Goal: Transaction & Acquisition: Book appointment/travel/reservation

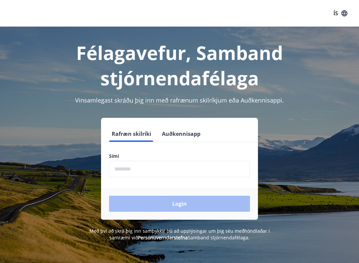
click at [172, 170] on input "phone" at bounding box center [179, 169] width 141 height 16
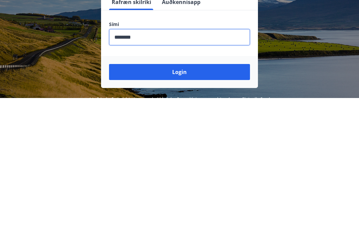
scroll to position [109, 0]
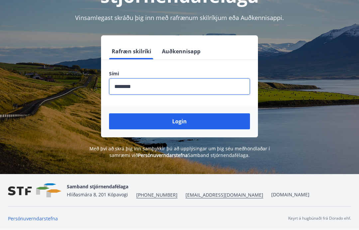
type input "********"
click at [192, 113] on button "Login" at bounding box center [179, 121] width 141 height 16
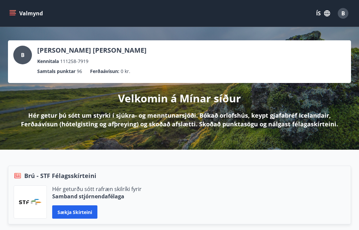
click at [12, 12] on icon "menu" at bounding box center [13, 12] width 6 height 1
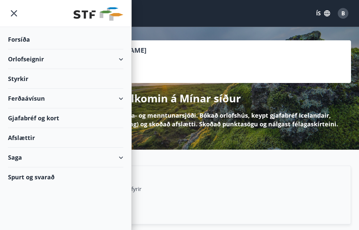
click at [16, 79] on div "Styrkir" at bounding box center [65, 79] width 115 height 20
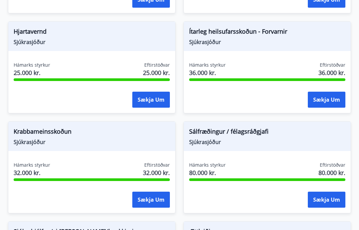
scroll to position [546, 0]
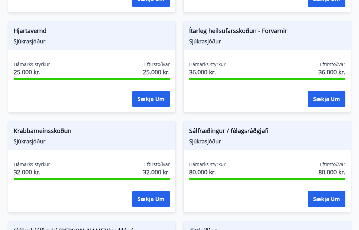
click at [326, 199] on button "Sækja um" at bounding box center [327, 199] width 38 height 16
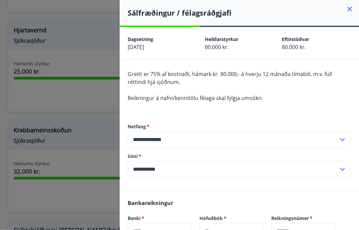
scroll to position [0, 0]
click at [347, 12] on icon at bounding box center [350, 9] width 8 height 8
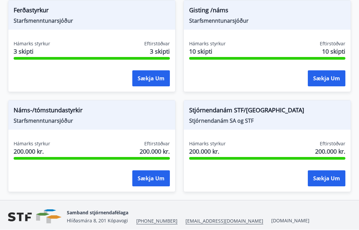
scroll to position [865, 0]
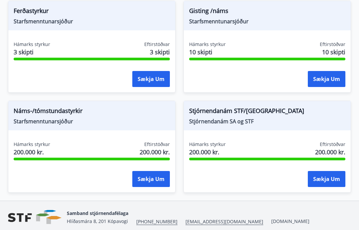
click at [39, 120] on span "Starfsmenntunarsjóður" at bounding box center [92, 120] width 156 height 7
click at [37, 116] on span "Náms-/tómstundastyrkir" at bounding box center [92, 111] width 156 height 11
click at [152, 181] on button "Sækja um" at bounding box center [151, 179] width 38 height 16
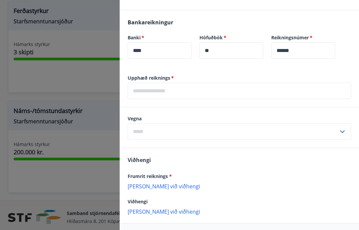
scroll to position [300, 0]
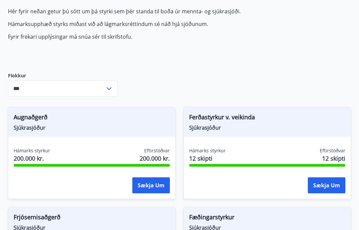
scroll to position [60, 0]
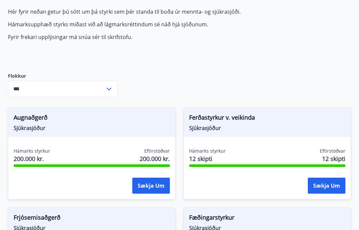
click at [155, 184] on button "Sækja um" at bounding box center [151, 186] width 38 height 16
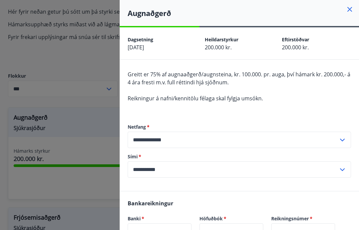
scroll to position [0, 0]
click at [348, 7] on icon at bounding box center [350, 9] width 5 height 5
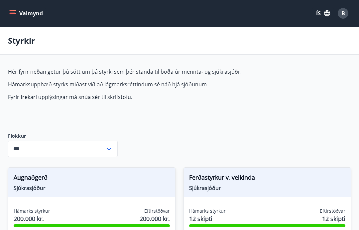
click at [109, 149] on icon at bounding box center [109, 149] width 8 height 8
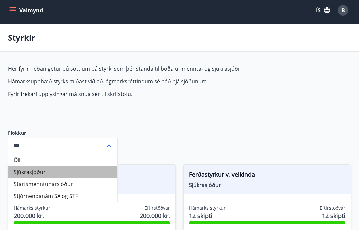
scroll to position [3, 0]
click at [30, 171] on li "Sjúkrasjóður" at bounding box center [62, 172] width 109 height 12
type input "**********"
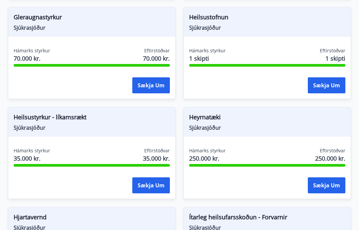
scroll to position [360, 0]
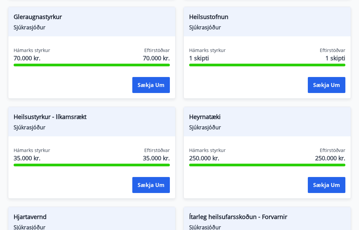
click at [26, 130] on span "Sjúkrasjóður" at bounding box center [92, 127] width 156 height 7
click at [34, 118] on span "Heilsustyrkur - líkamsrækt" at bounding box center [92, 117] width 156 height 11
click at [155, 188] on button "Sækja um" at bounding box center [151, 185] width 38 height 16
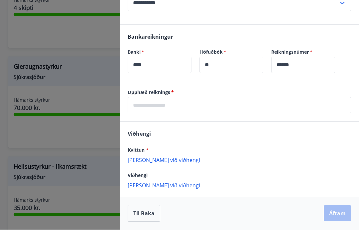
scroll to position [190, 0]
click at [148, 216] on button "Til baka" at bounding box center [144, 213] width 33 height 17
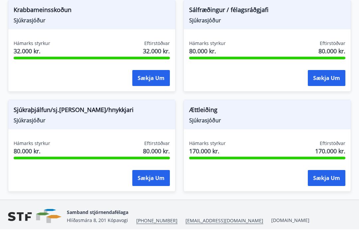
scroll to position [666, 0]
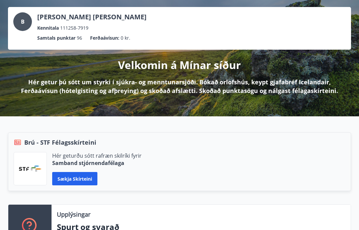
scroll to position [34, 0]
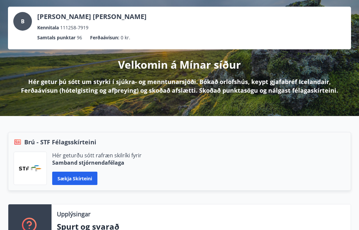
click at [79, 178] on button "Sækja skírteini" at bounding box center [74, 177] width 45 height 13
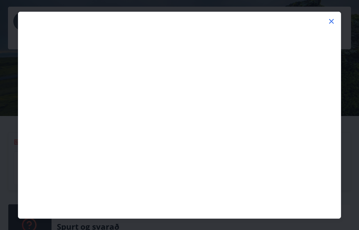
scroll to position [0, 0]
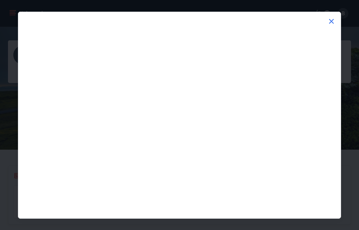
click at [334, 20] on icon at bounding box center [332, 21] width 8 height 8
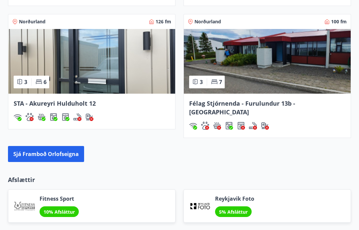
scroll to position [638, 0]
click at [41, 147] on button "Sjá framboð orlofseigna" at bounding box center [46, 154] width 76 height 16
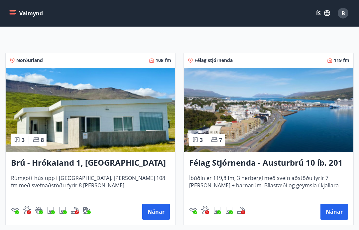
scroll to position [95, 0]
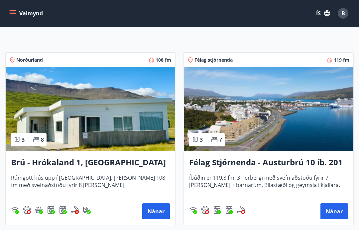
click at [158, 209] on button "Nánar" at bounding box center [156, 211] width 28 height 16
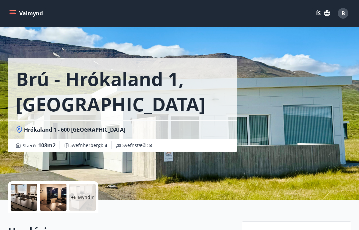
click at [13, 19] on button "Valmynd" at bounding box center [27, 13] width 38 height 12
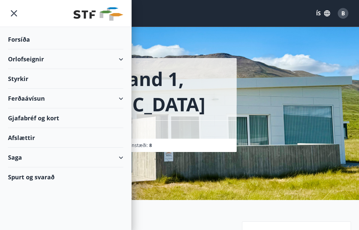
click at [17, 139] on div "Afslættir" at bounding box center [65, 138] width 115 height 20
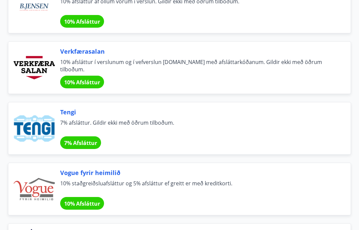
scroll to position [2213, 0]
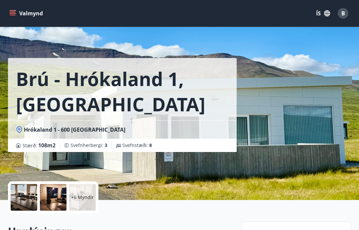
click at [347, 12] on div "B" at bounding box center [343, 13] width 11 height 11
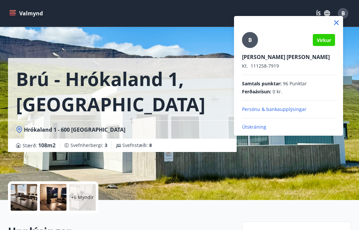
click at [259, 127] on p "Útskráning" at bounding box center [288, 126] width 93 height 7
